Goal: Transaction & Acquisition: Purchase product/service

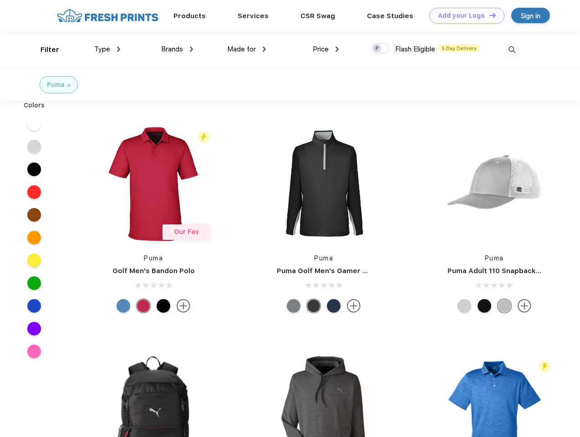
scroll to position [0, 0]
click at [464, 15] on link "Add your Logo Design Tool" at bounding box center [466, 16] width 75 height 16
click at [0, 0] on div "Design Tool" at bounding box center [0, 0] width 0 height 0
click at [489, 15] on link "Add your Logo Design Tool" at bounding box center [466, 16] width 75 height 16
click at [44, 50] on div "Filter" at bounding box center [50, 50] width 19 height 10
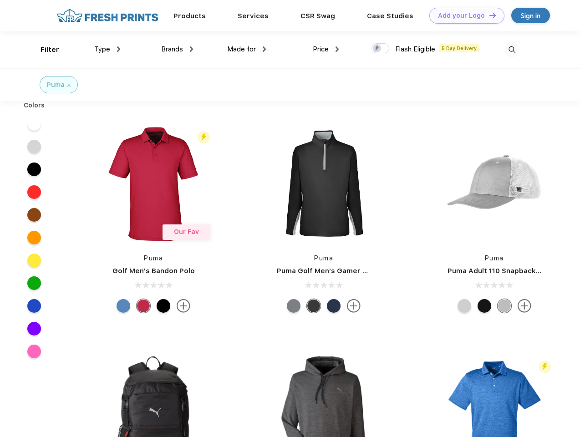
click at [107, 49] on span "Type" at bounding box center [102, 49] width 16 height 8
click at [177, 49] on span "Brands" at bounding box center [172, 49] width 22 height 8
click at [247, 49] on span "Made for" at bounding box center [241, 49] width 29 height 8
click at [326, 49] on span "Price" at bounding box center [321, 49] width 16 height 8
click at [381, 49] on div at bounding box center [381, 48] width 18 height 10
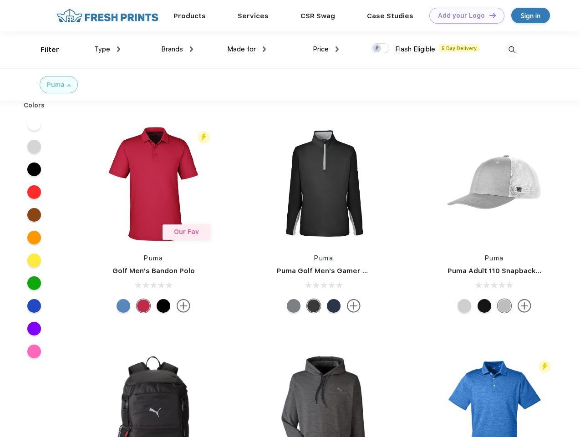
click at [378, 49] on input "checkbox" at bounding box center [375, 46] width 6 height 6
click at [512, 50] on img at bounding box center [512, 49] width 15 height 15
